Goal: Task Accomplishment & Management: Manage account settings

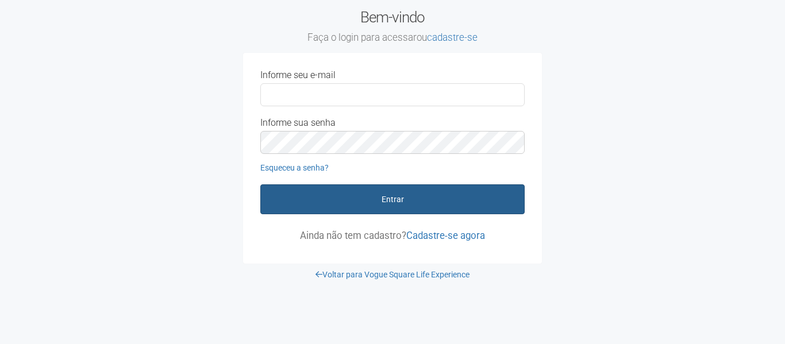
type input "**********"
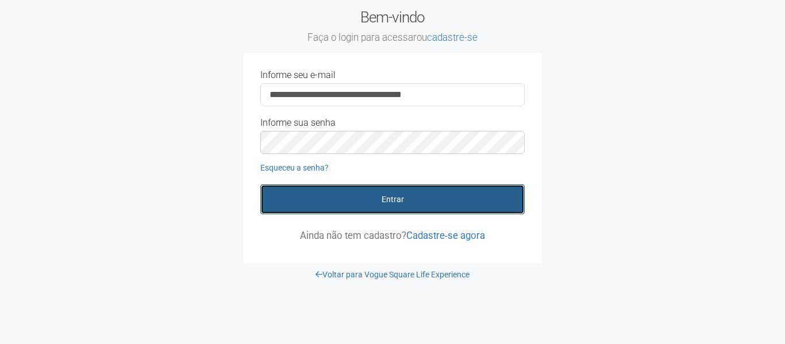
click at [407, 202] on button "Entrar" at bounding box center [392, 199] width 264 height 30
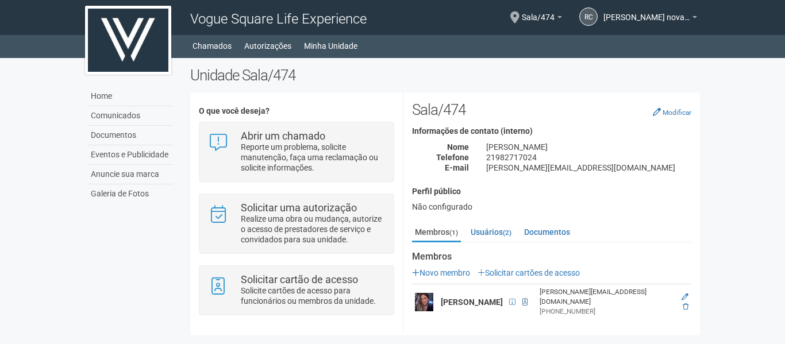
click at [527, 299] on span at bounding box center [524, 302] width 5 height 7
click at [515, 301] on span at bounding box center [512, 302] width 6 height 7
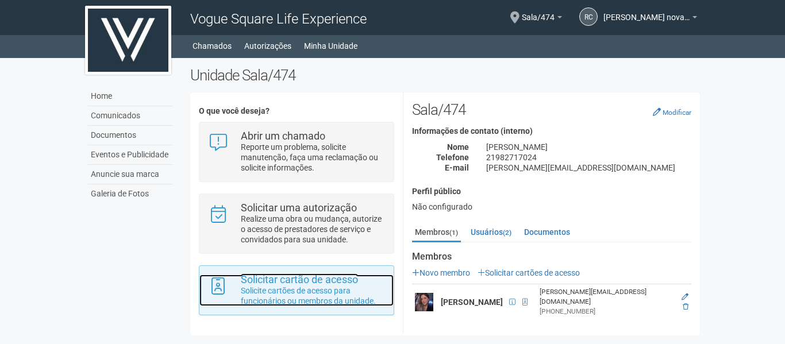
click at [269, 289] on p "Solicite cartões de acesso para funcionários ou membros da unidade." at bounding box center [313, 295] width 144 height 21
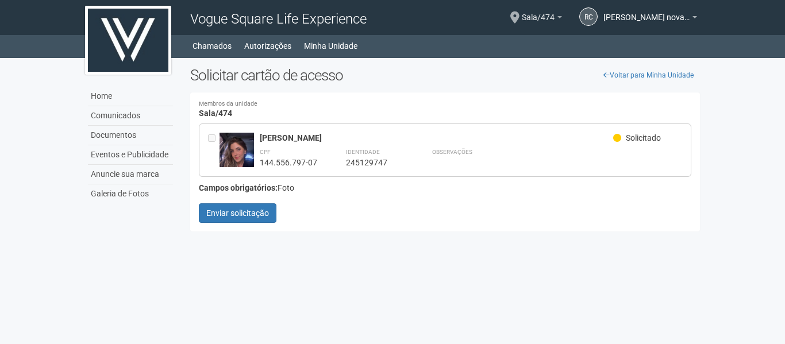
click at [548, 17] on span "Sala/474" at bounding box center [538, 12] width 33 height 20
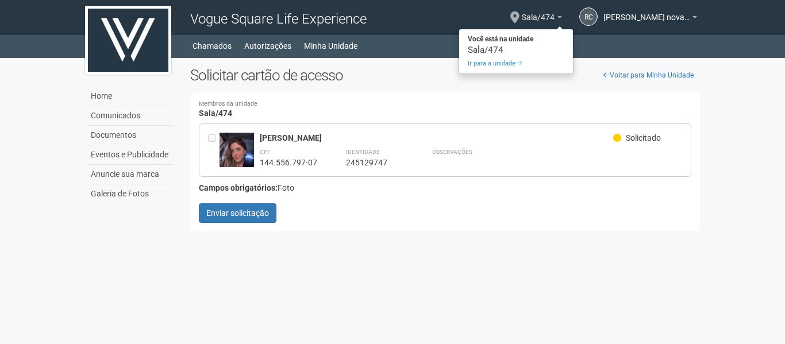
click at [554, 18] on span "Sala/474" at bounding box center [538, 12] width 33 height 20
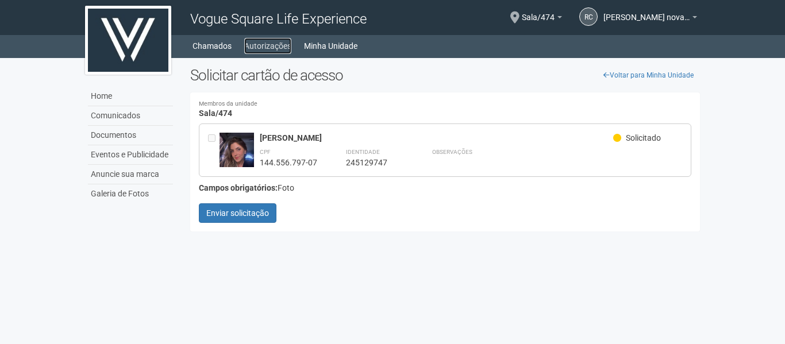
click at [263, 51] on link "Autorizações" at bounding box center [267, 46] width 47 height 16
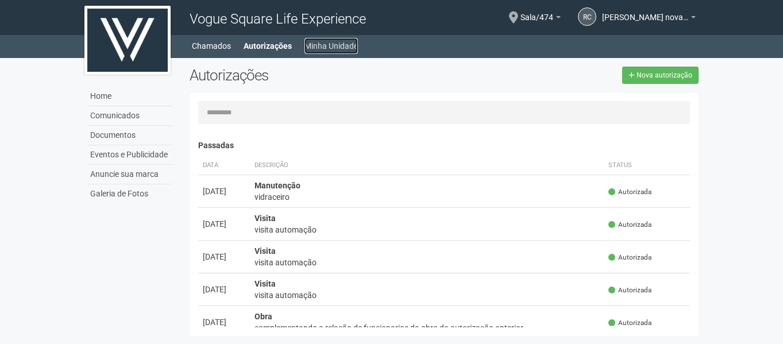
click at [341, 46] on link "Minha Unidade" at bounding box center [330, 46] width 53 height 16
